Goal: Transaction & Acquisition: Purchase product/service

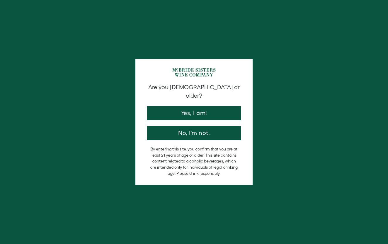
click at [186, 109] on button "Yes, I am!" at bounding box center [194, 113] width 94 height 14
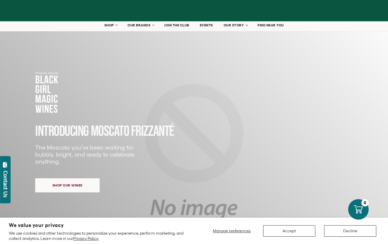
click at [186, 109] on div "INTRODUCING MOSCATO FRIZZANTé The Moscato you’ve been waiting for bubbly, brigh…" at bounding box center [175, 138] width 281 height 135
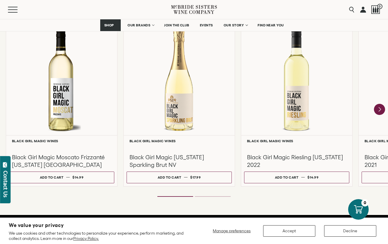
scroll to position [525, 0]
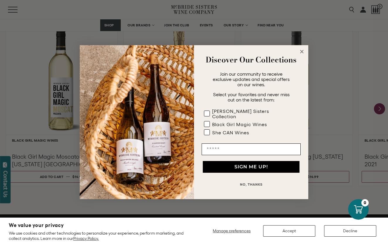
click at [298, 52] on form "Discover Our Collections Join our community to receive exclusive updates and sp…" at bounding box center [194, 122] width 228 height 154
click at [302, 52] on circle "Close dialog" at bounding box center [301, 51] width 7 height 7
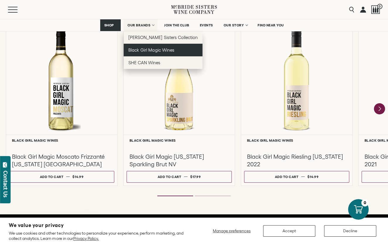
click at [153, 51] on span "Black Girl Magic Wines" at bounding box center [151, 49] width 46 height 5
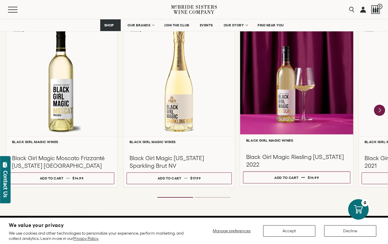
scroll to position [528, 0]
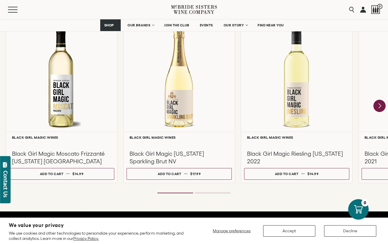
click at [377, 105] on icon "Next" at bounding box center [379, 106] width 12 height 12
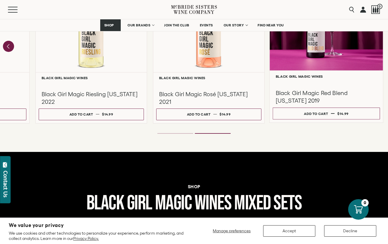
scroll to position [739, 0]
